Goal: Transaction & Acquisition: Purchase product/service

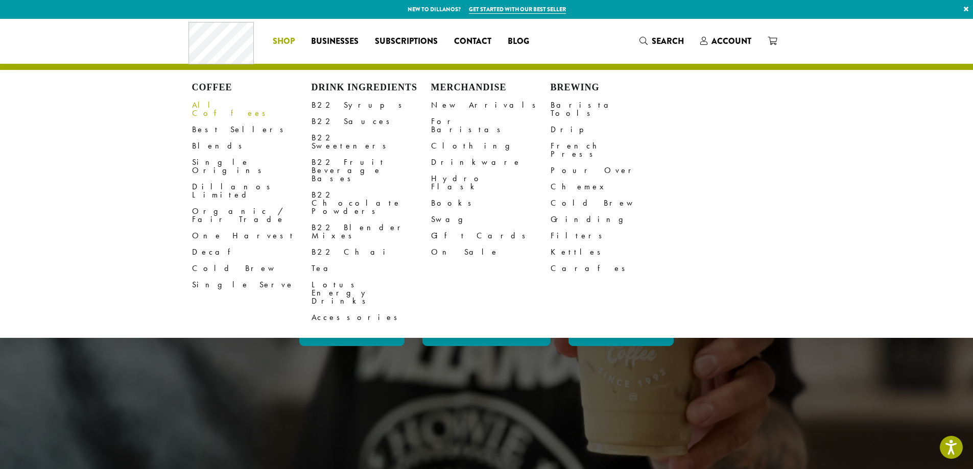
click at [201, 110] on link "All Coffees" at bounding box center [251, 109] width 119 height 25
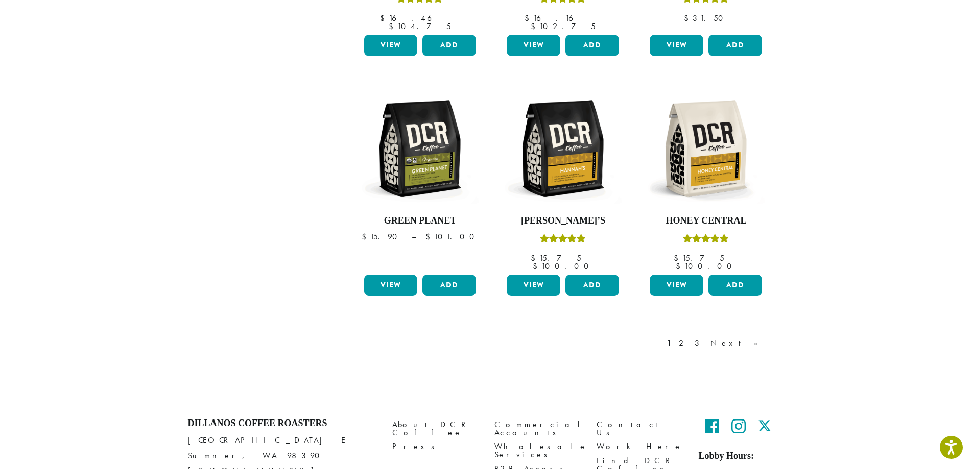
scroll to position [817, 0]
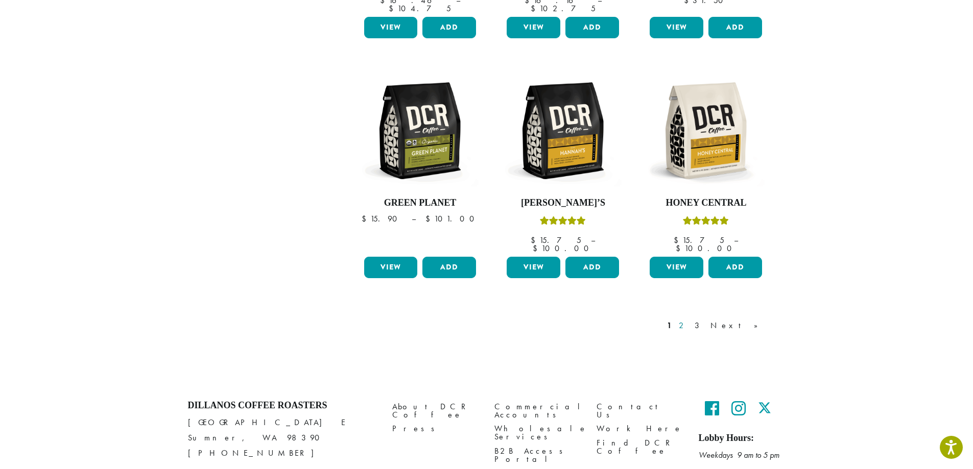
click at [689, 320] on link "2" at bounding box center [682, 326] width 13 height 12
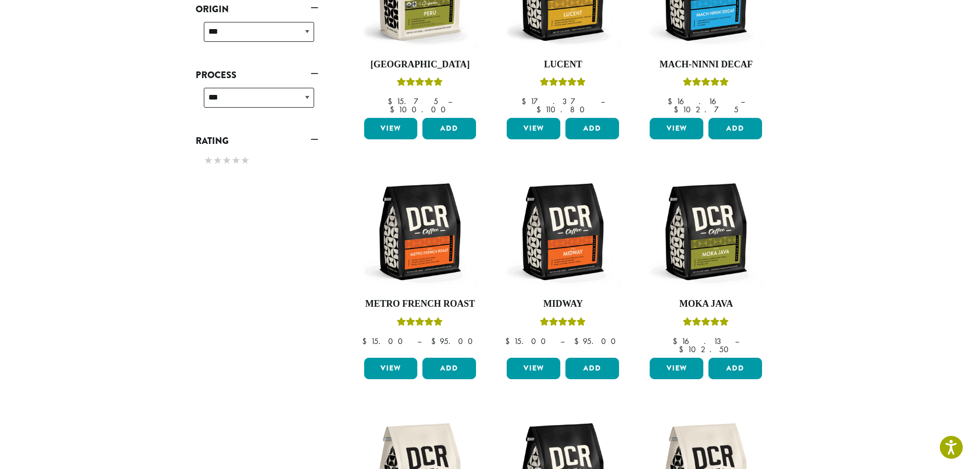
scroll to position [522, 0]
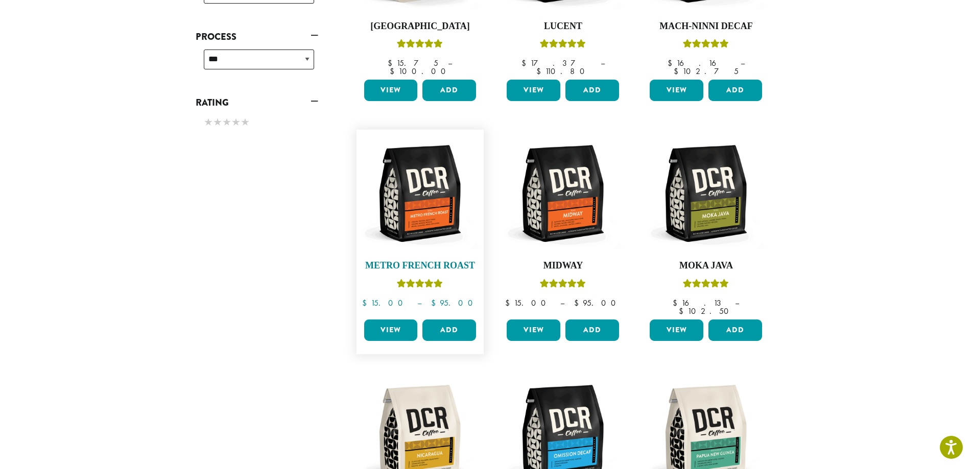
click at [419, 215] on img at bounding box center [419, 193] width 117 height 117
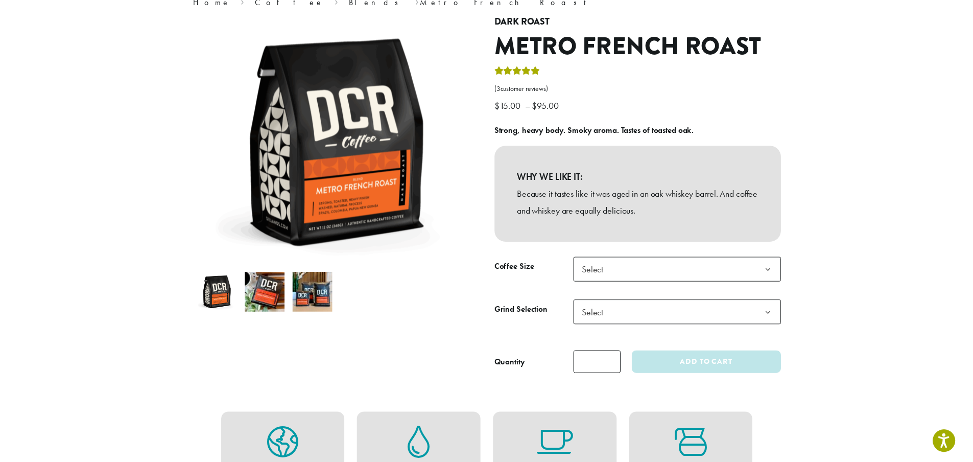
scroll to position [102, 0]
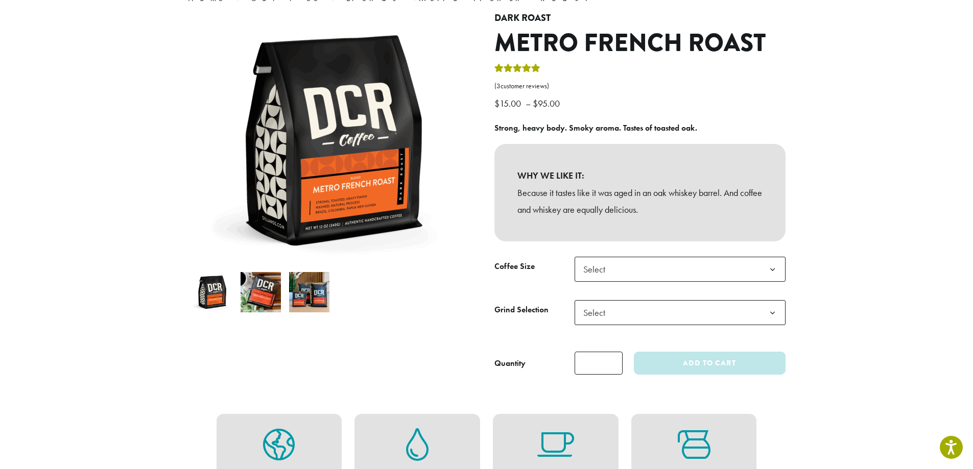
click at [708, 274] on span "Select" at bounding box center [679, 269] width 211 height 25
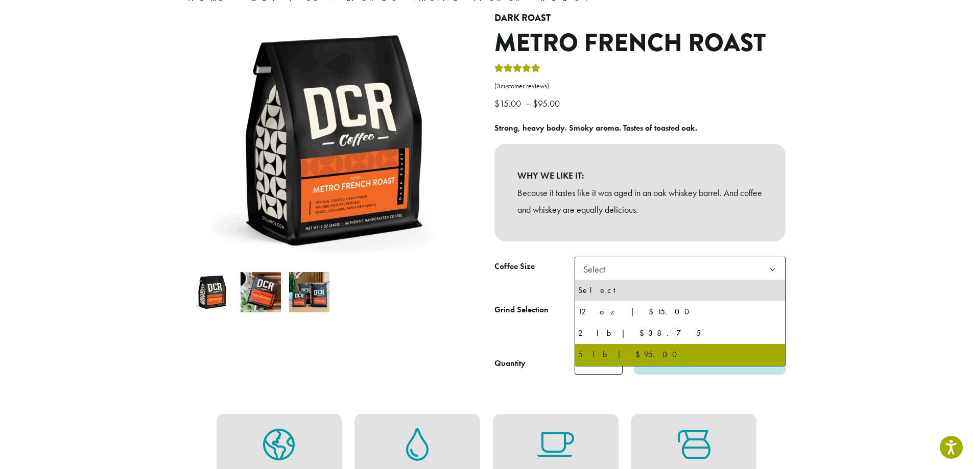
select select "**********"
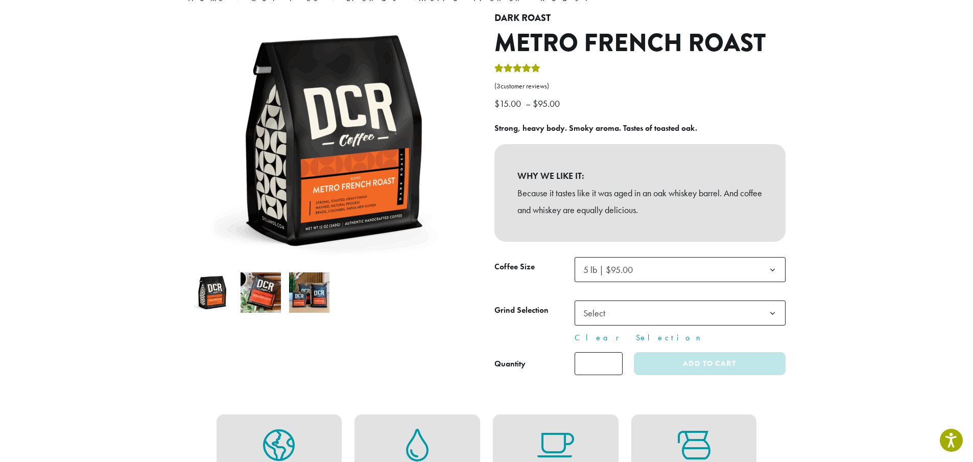
click at [676, 318] on span "Select" at bounding box center [679, 312] width 211 height 25
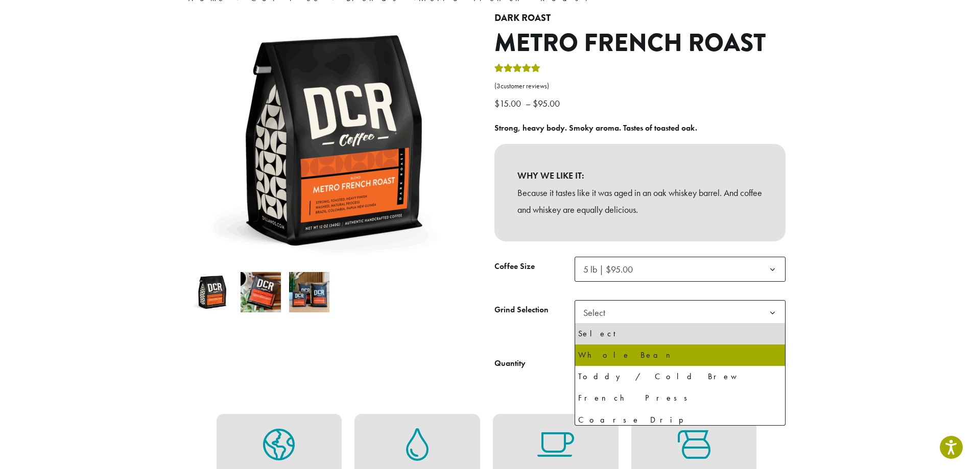
select select "**********"
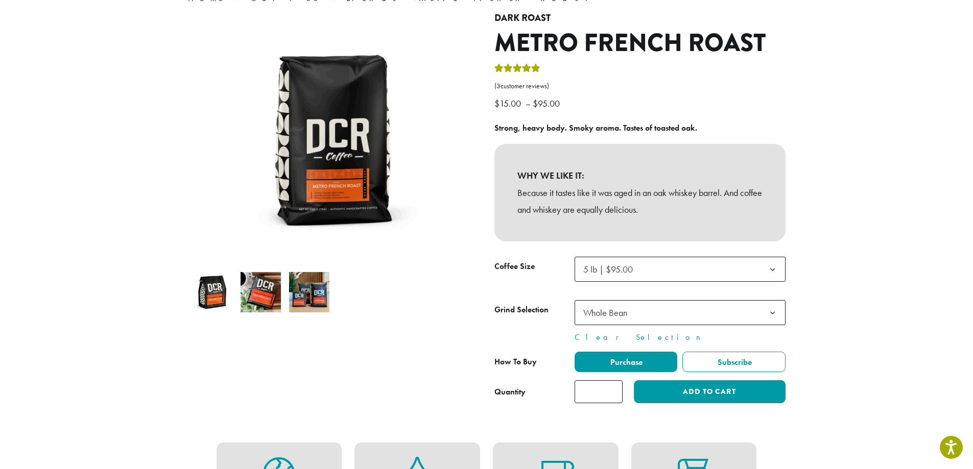
click at [664, 313] on span "Whole Bean" at bounding box center [679, 312] width 211 height 25
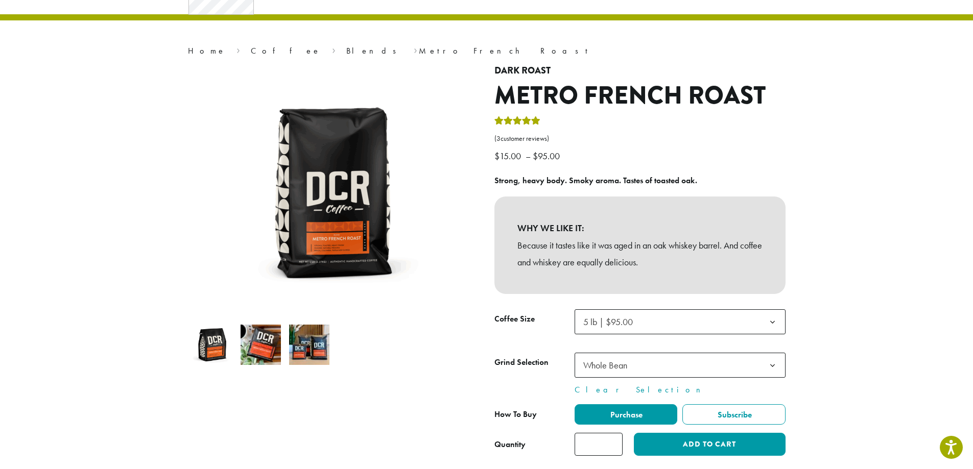
scroll to position [0, 0]
